Goal: Find specific page/section: Find specific page/section

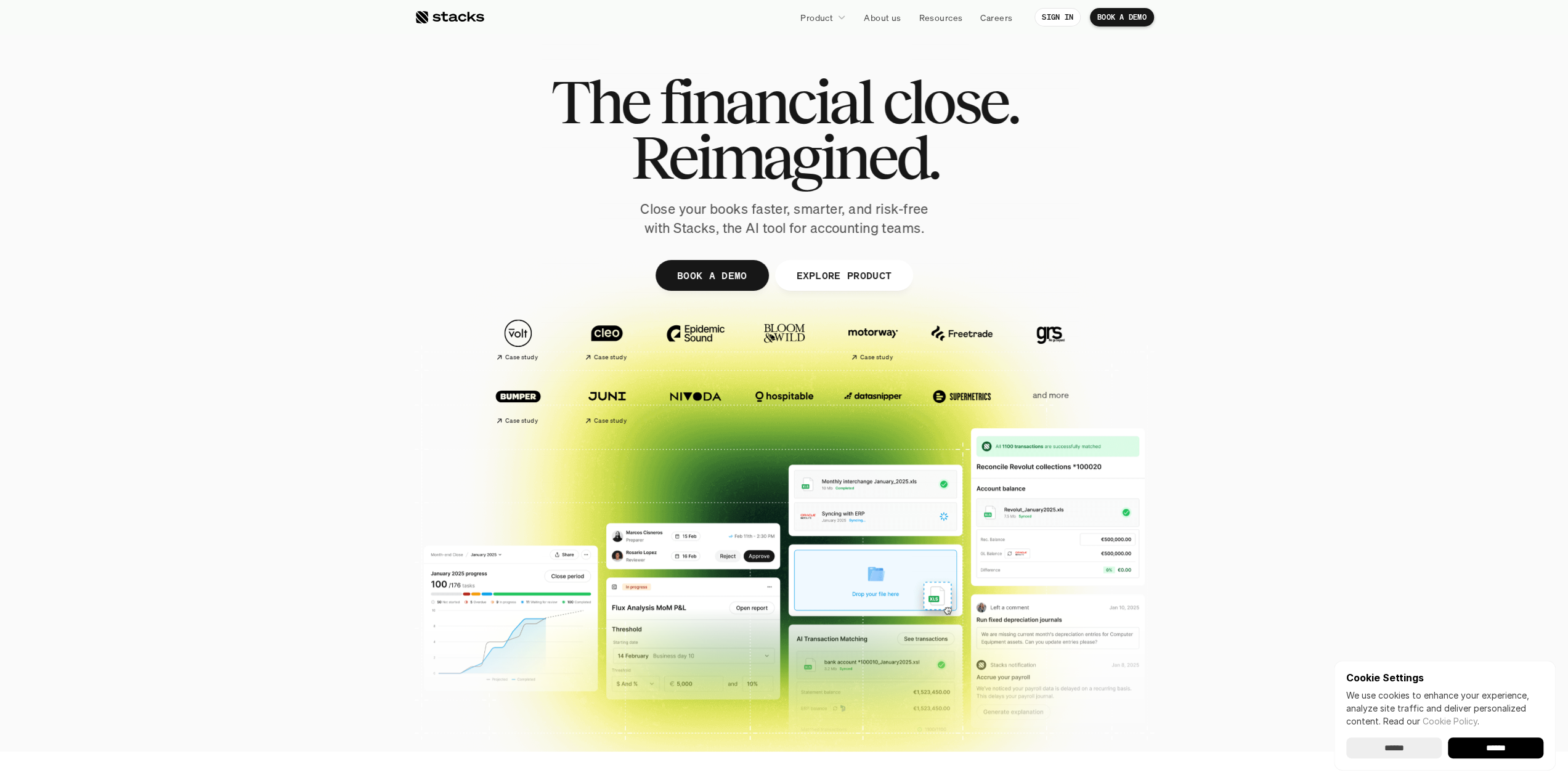
drag, startPoint x: 1043, startPoint y: 395, endPoint x: 964, endPoint y: 290, distance: 131.4
click at [1042, 393] on p "and more" at bounding box center [1050, 395] width 76 height 11
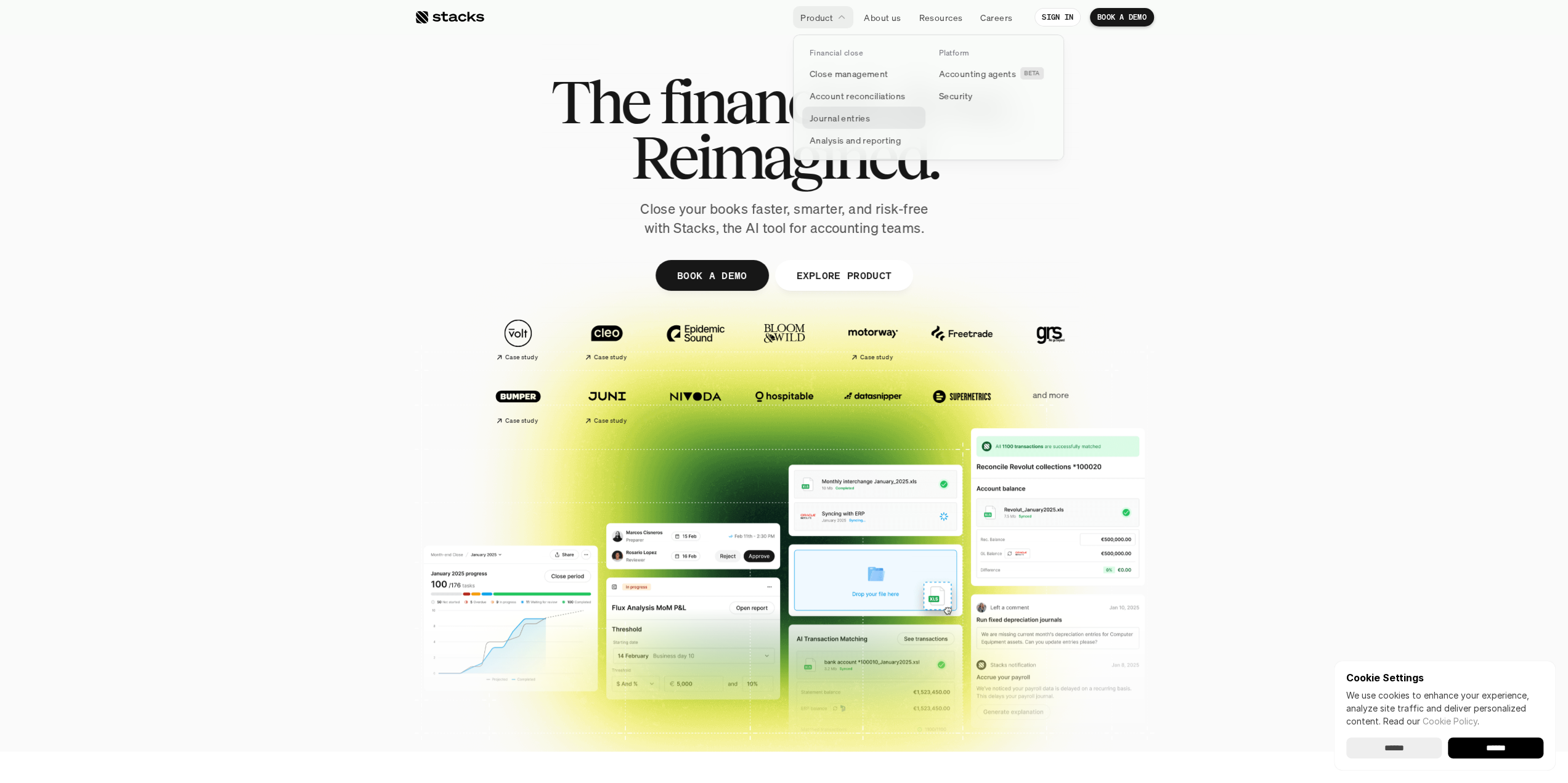
click at [838, 120] on p "Journal entries" at bounding box center [840, 118] width 61 height 13
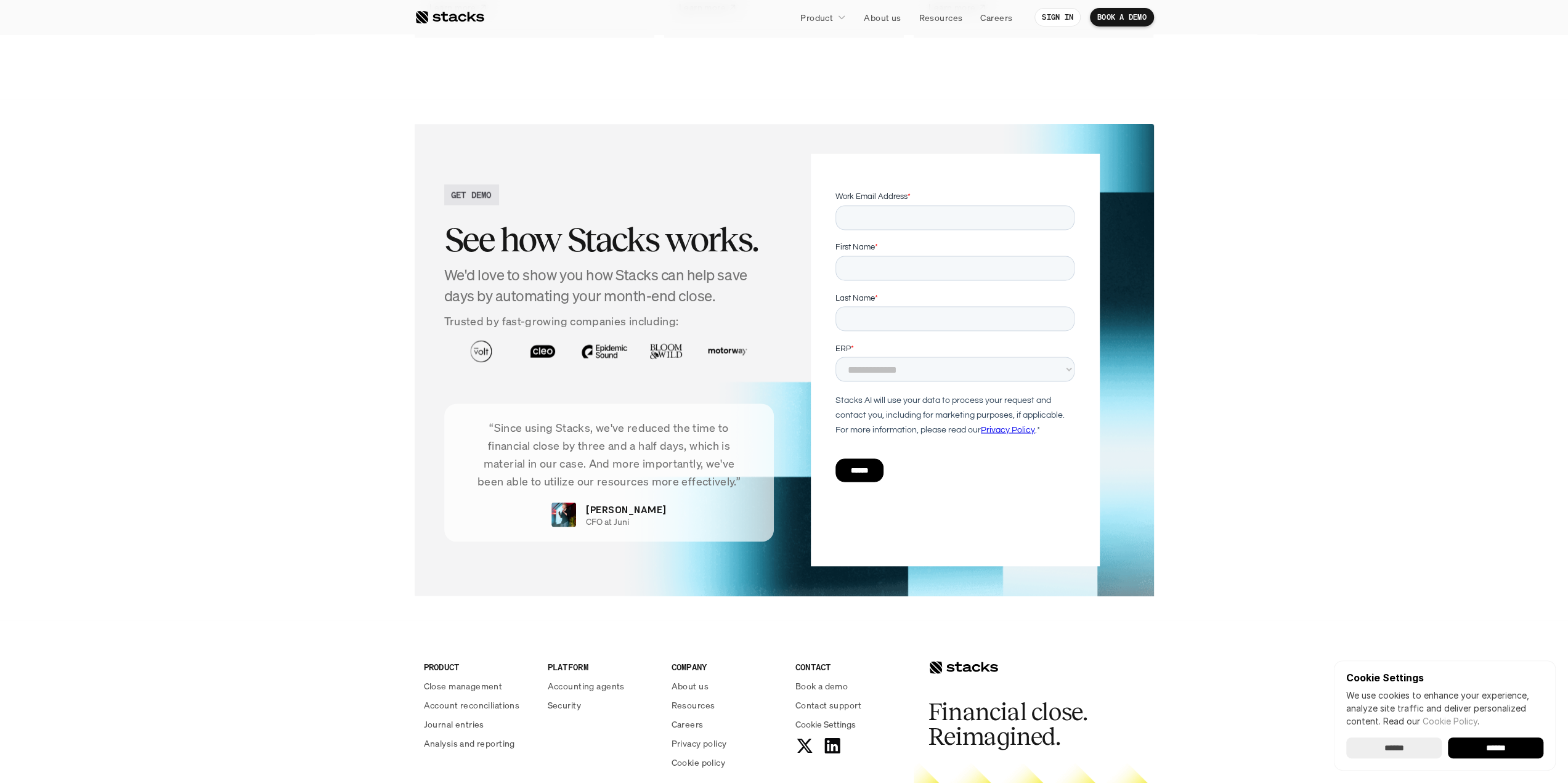
scroll to position [2280, 0]
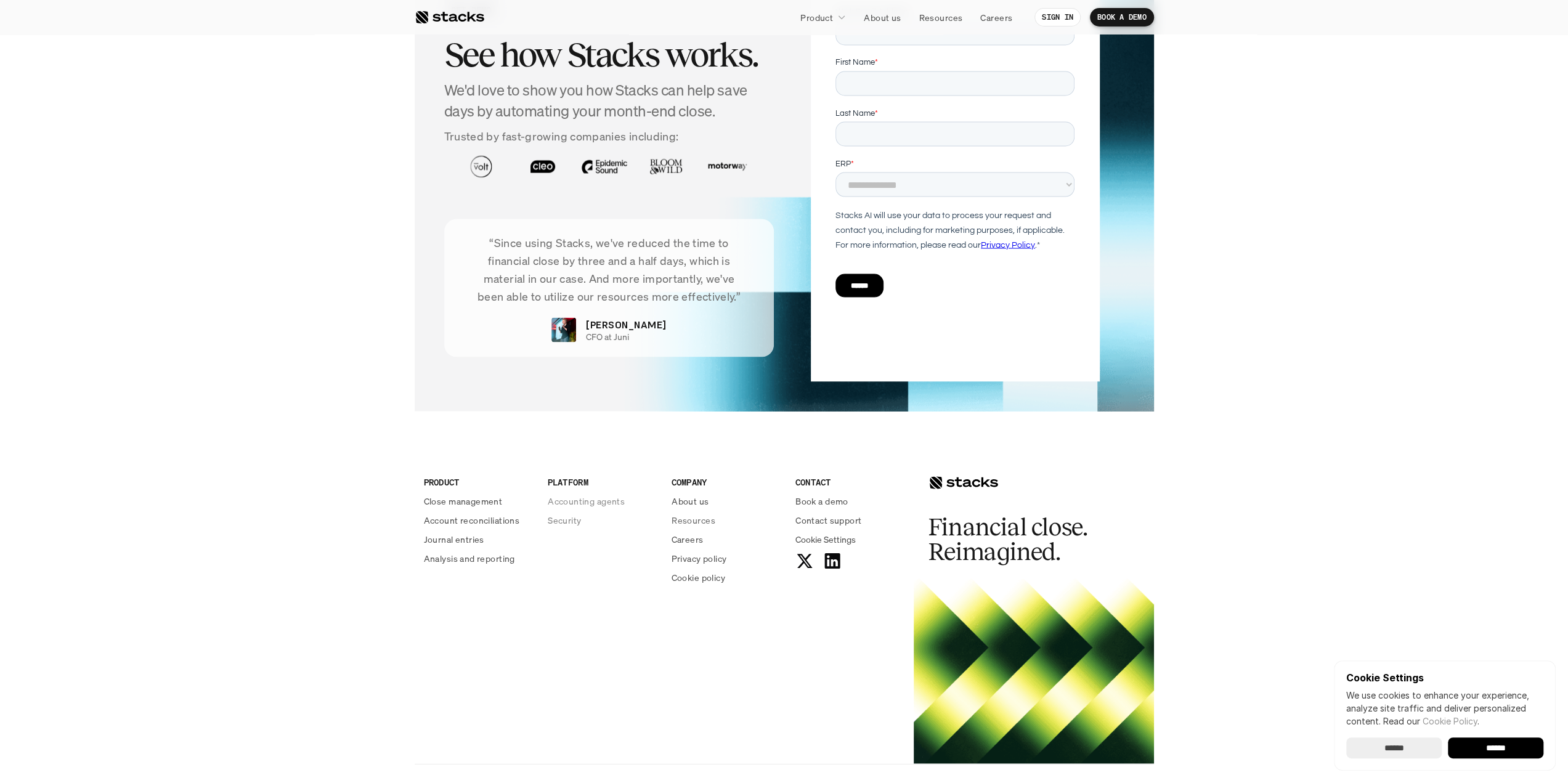
click at [589, 502] on p "Accounting agents" at bounding box center [586, 501] width 77 height 13
